Goal: Obtain resource: Download file/media

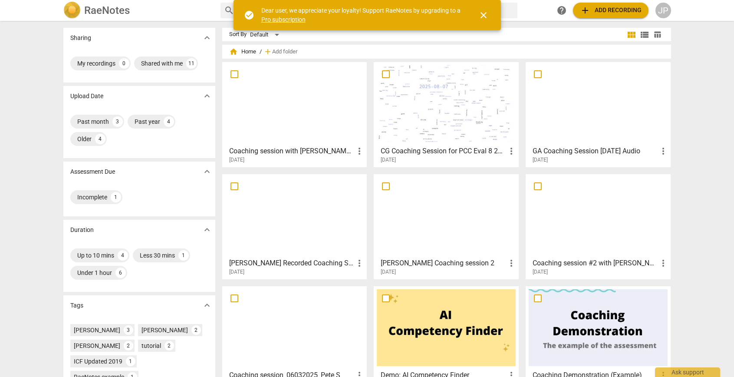
click at [284, 105] on div at bounding box center [294, 103] width 139 height 77
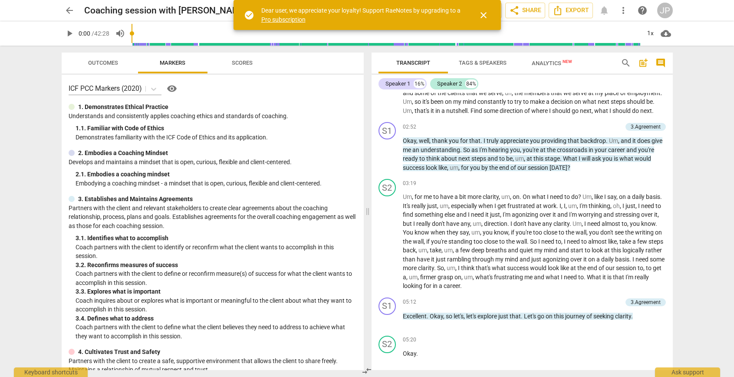
scroll to position [534, 0]
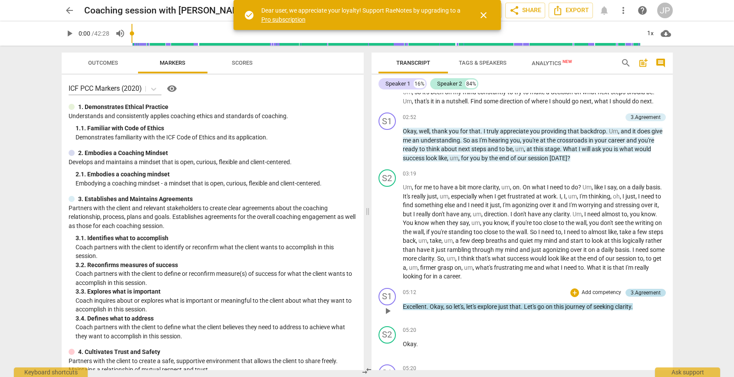
click at [640, 297] on div "3.Agreement" at bounding box center [646, 293] width 30 height 8
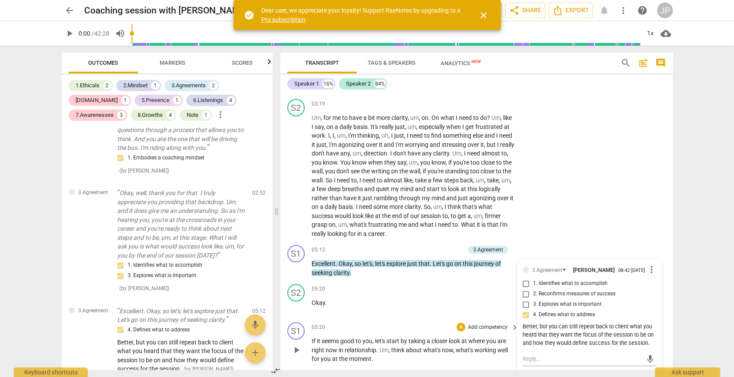
scroll to position [660, 0]
click at [489, 13] on span "close" at bounding box center [483, 15] width 21 height 10
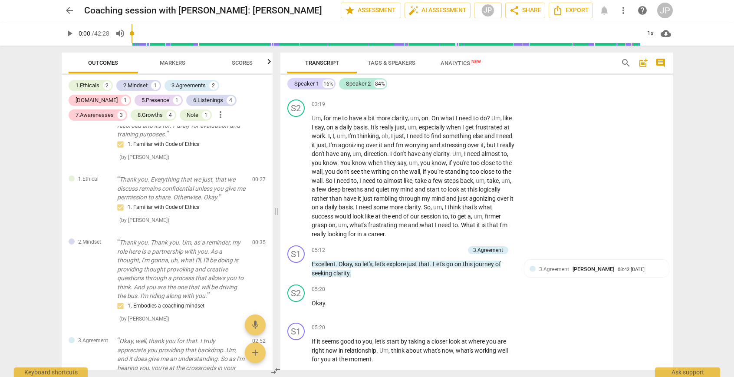
scroll to position [0, 0]
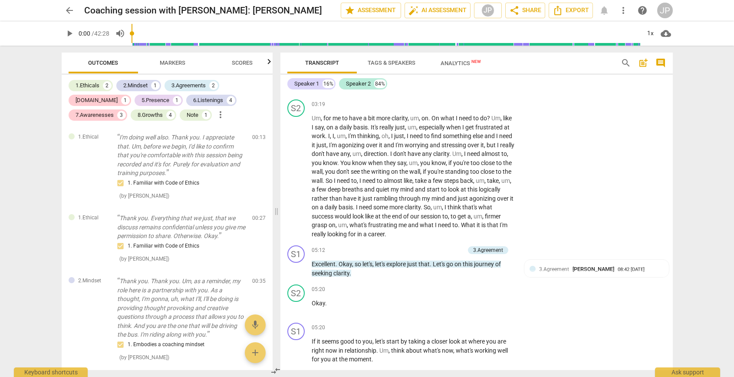
click at [168, 59] on span "Markers" at bounding box center [173, 62] width 26 height 7
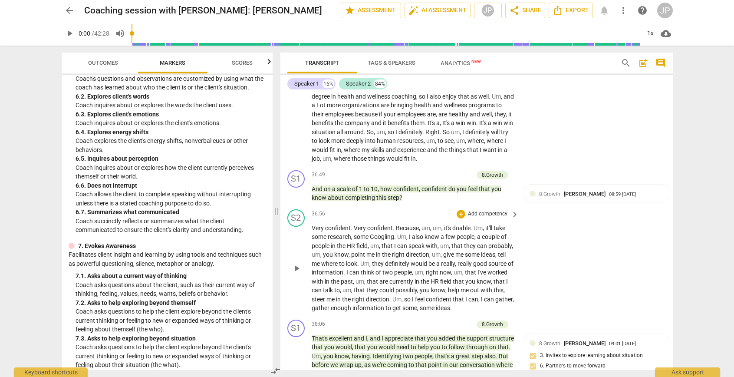
scroll to position [4733, 0]
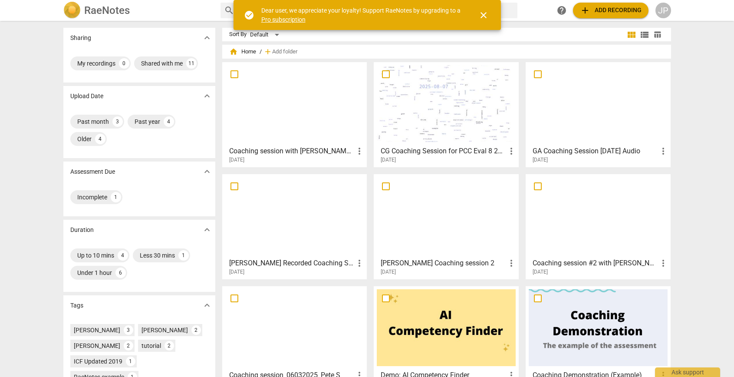
click at [326, 116] on div at bounding box center [294, 103] width 139 height 77
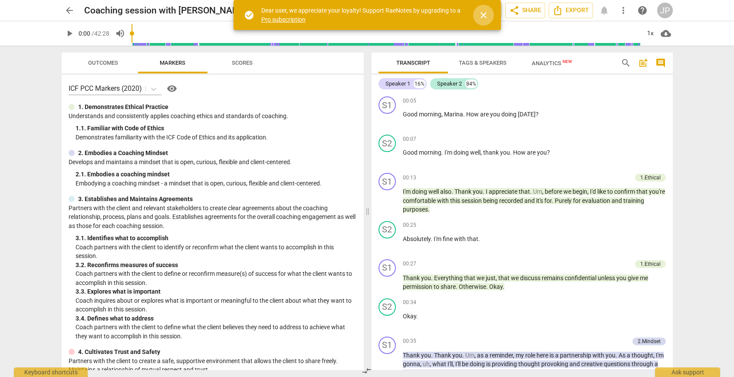
click at [485, 17] on span "close" at bounding box center [483, 15] width 10 height 10
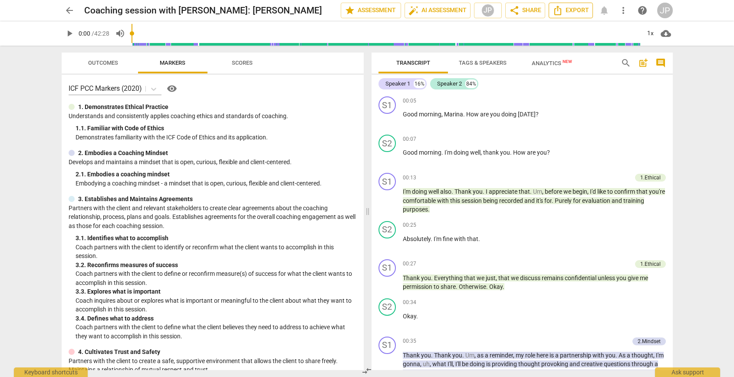
click at [571, 13] on span "Export" at bounding box center [571, 10] width 36 height 10
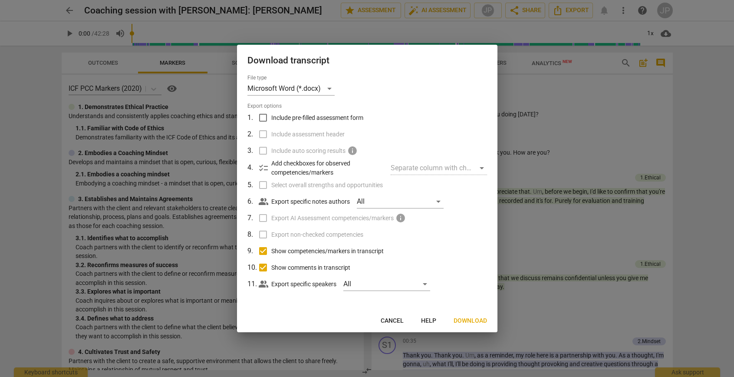
click at [461, 321] on span "Download" at bounding box center [470, 321] width 33 height 9
